Goal: Task Accomplishment & Management: Manage account settings

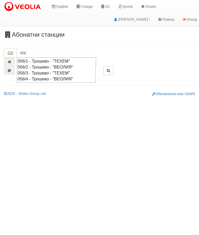
click at [49, 78] on div "056/4 - Трошево - "ВЕОЛИЯ"" at bounding box center [56, 79] width 77 height 6
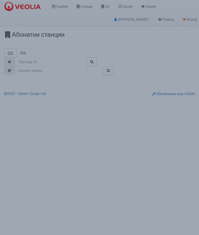
type input "056/4 - Трошево - "ВЕОЛИЯ""
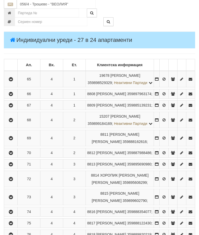
scroll to position [76, 0]
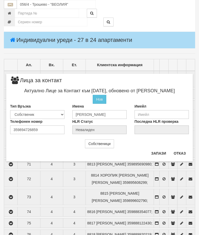
click at [181, 152] on button "Отказ" at bounding box center [179, 153] width 18 height 8
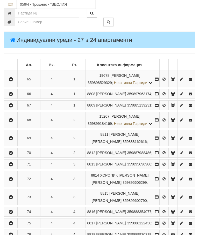
click at [10, 124] on button "button" at bounding box center [11, 120] width 12 height 8
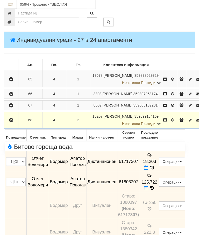
click at [0, 0] on button "Редакция / Протокол" at bounding box center [0, 0] width 0 height 0
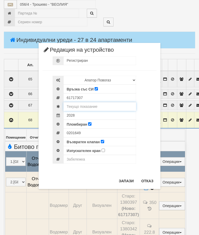
click at [92, 106] on input "text" at bounding box center [99, 106] width 72 height 9
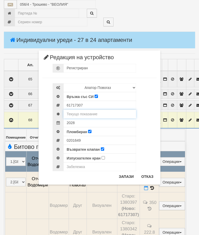
scroll to position [76, 0]
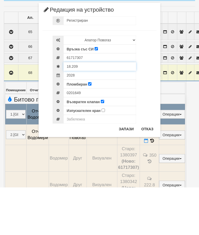
type input "18.209"
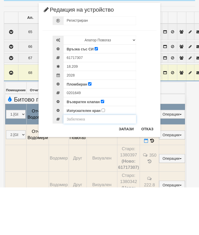
click at [77, 162] on input "text" at bounding box center [99, 166] width 72 height 9
type input "Модула не отчита"
click at [126, 172] on button "Запази" at bounding box center [125, 176] width 21 height 8
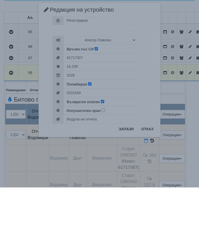
scroll to position [124, 0]
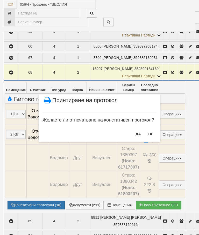
click at [151, 134] on button "НЕ" at bounding box center [150, 134] width 11 height 8
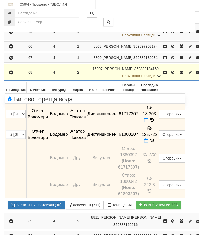
click at [0, 0] on button "Редакция / Протокол" at bounding box center [0, 0] width 0 height 0
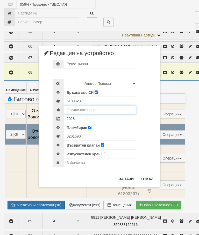
click at [95, 109] on input "text" at bounding box center [99, 110] width 72 height 9
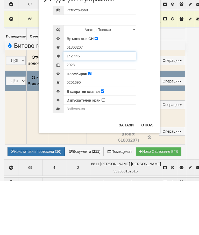
type input "142.445"
click at [84, 158] on input "text" at bounding box center [99, 162] width 72 height 9
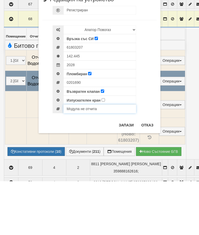
type input "Модула не отчита"
click at [130, 175] on button "Запази" at bounding box center [125, 179] width 21 height 8
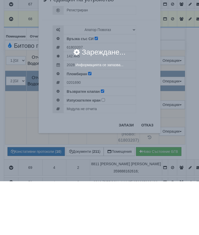
scroll to position [177, 0]
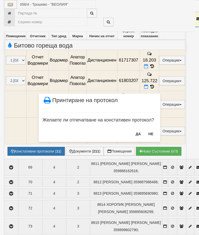
click at [151, 134] on button "НЕ" at bounding box center [150, 134] width 11 height 8
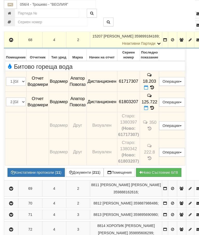
scroll to position [154, 0]
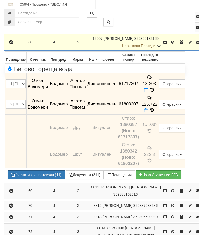
click at [11, 44] on icon "button" at bounding box center [11, 43] width 6 height 4
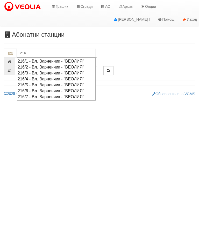
click at [45, 78] on div "216/4 - Вл. Варненчик - "ВЕОЛИЯ"" at bounding box center [56, 79] width 77 height 6
type input "216/4 - Вл. Варненчик - "ВЕОЛИЯ""
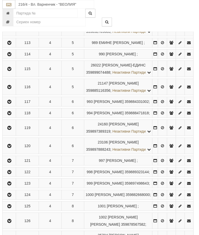
scroll to position [332, 2]
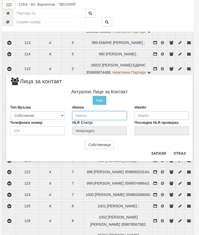
click at [84, 114] on input "text" at bounding box center [99, 115] width 54 height 9
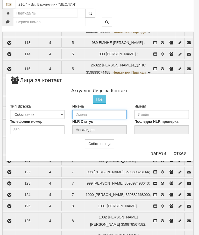
scroll to position [332, 1]
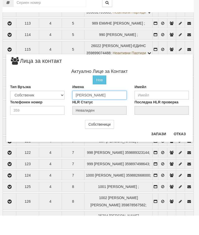
type input "[PERSON_NAME]"
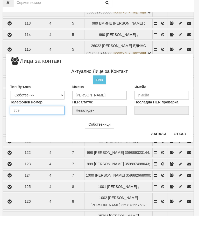
click at [28, 125] on input "number" at bounding box center [37, 129] width 54 height 9
type input "0885800765"
click at [155, 149] on button "Запази" at bounding box center [158, 153] width 21 height 8
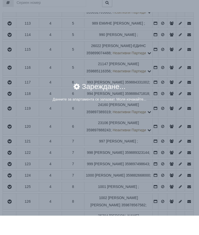
scroll to position [351, 2]
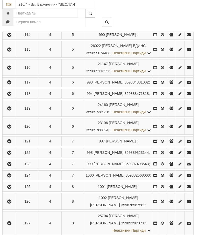
click at [8, 37] on icon "button" at bounding box center [9, 35] width 6 height 4
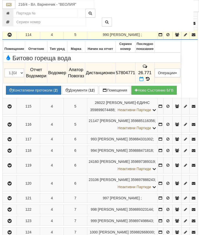
click at [143, 81] on icon at bounding box center [141, 79] width 4 height 4
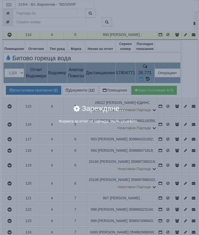
select select "8ac75930-9bfd-e511-80be-8d5a1dced85a"
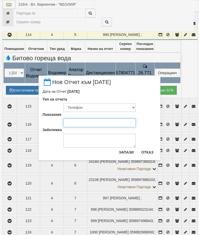
click at [76, 121] on input "Показание" at bounding box center [99, 122] width 72 height 9
type input "26.771"
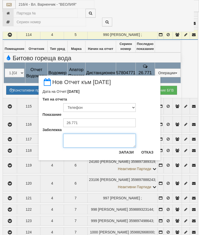
click at [72, 139] on textarea "Забележка" at bounding box center [99, 141] width 72 height 14
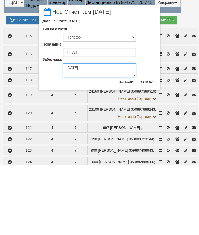
type textarea "[DATE]"
click at [127, 148] on button "Запази" at bounding box center [125, 152] width 21 height 8
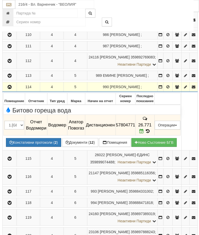
scroll to position [250, 1]
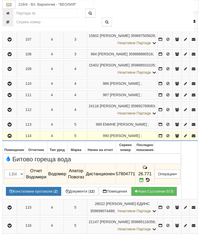
click at [11, 138] on icon "button" at bounding box center [10, 136] width 6 height 4
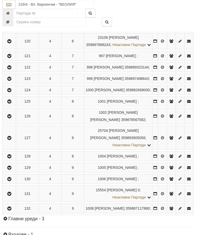
scroll to position [446, 1]
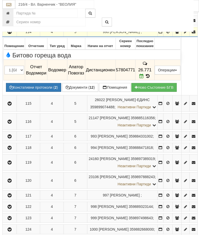
scroll to position [354, 1]
click at [79, 92] on button "Документи ( 12 )" at bounding box center [80, 87] width 36 height 9
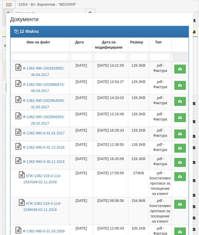
click at [43, 70] on link "Ф-1362-990-1002918562-30.04.2017" at bounding box center [44, 71] width 42 height 11
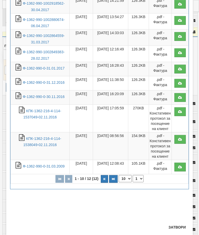
scroll to position [65, 0]
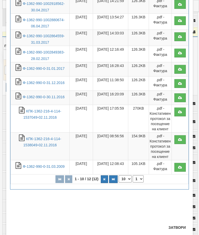
click at [178, 228] on button "Затвори" at bounding box center [177, 227] width 24 height 8
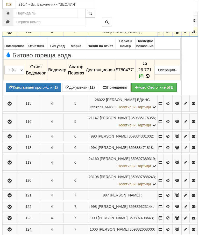
click at [10, 34] on icon "button" at bounding box center [9, 32] width 6 height 4
